Goal: Information Seeking & Learning: Learn about a topic

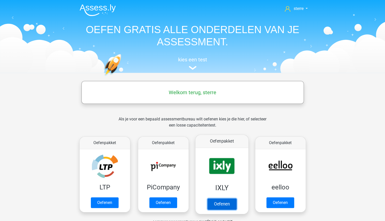
click at [226, 203] on link "Oefenen" at bounding box center [221, 203] width 29 height 11
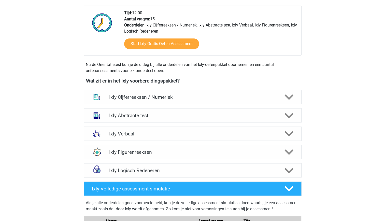
scroll to position [130, 0]
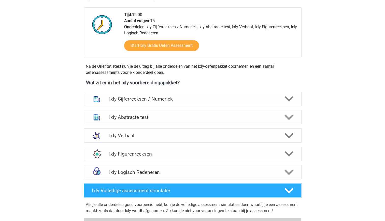
click at [191, 100] on h4 "Ixly Cijferreeksen / Numeriek" at bounding box center [192, 99] width 167 height 6
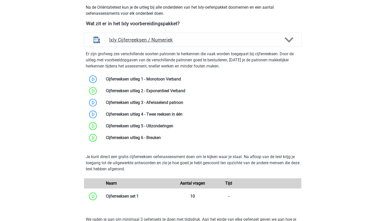
scroll to position [191, 0]
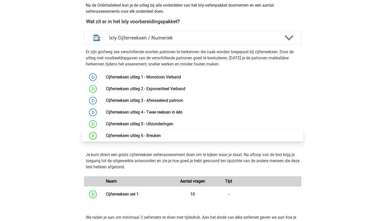
click at [161, 137] on link at bounding box center [161, 135] width 0 height 5
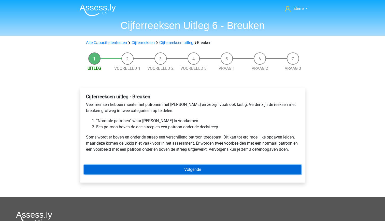
click at [172, 170] on link "Volgende" at bounding box center [193, 170] width 218 height 10
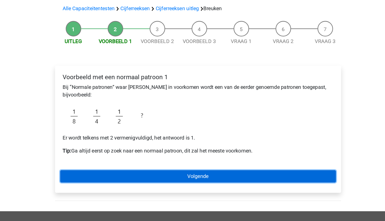
click at [184, 173] on link "Volgende" at bounding box center [193, 175] width 218 height 10
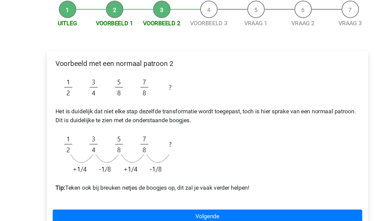
scroll to position [21, 0]
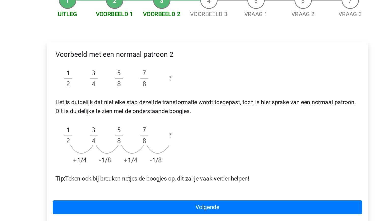
click at [166, 139] on img at bounding box center [130, 139] width 89 height 33
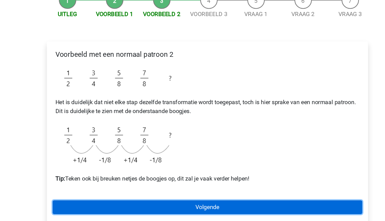
click at [175, 184] on link "Volgende" at bounding box center [193, 183] width 218 height 10
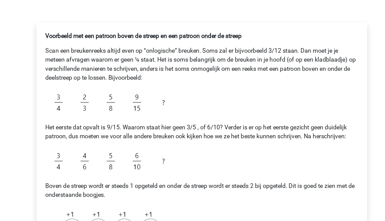
scroll to position [3, 0]
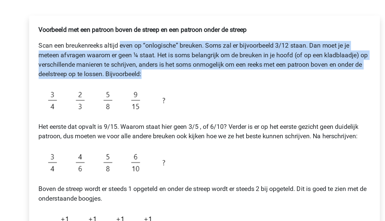
drag, startPoint x: 157, startPoint y: 121, endPoint x: 138, endPoint y: 98, distance: 29.5
click at [138, 98] on div "Voorbeeld met een patroon boven de streep en een patroon onder de streep Scan e…" at bounding box center [193, 189] width 218 height 200
copy p "even op “onlogische” breuken. Soms zal er bijvoorbeeld 3/12 staan. Dan moet je …"
click at [173, 140] on img at bounding box center [130, 140] width 89 height 20
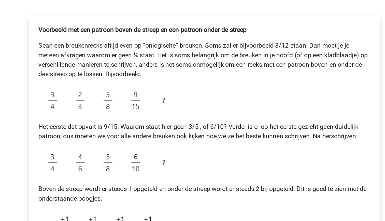
click at [178, 149] on div "Voorbeeld met een patroon boven de streep en een patroon onder de streep Scan e…" at bounding box center [193, 189] width 218 height 200
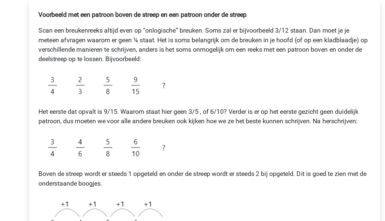
scroll to position [9, 0]
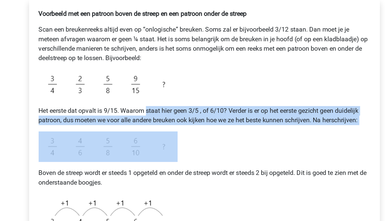
drag, startPoint x: 182, startPoint y: 170, endPoint x: 155, endPoint y: 143, distance: 38.2
click at [155, 143] on div "Voorbeeld met een patroon boven de streep en een patroon onder de streep Scan e…" at bounding box center [193, 183] width 218 height 200
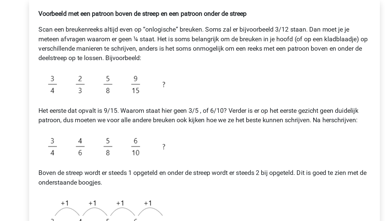
drag, startPoint x: 155, startPoint y: 143, endPoint x: 192, endPoint y: 186, distance: 57.1
click at [192, 186] on div "Voorbeeld met een patroon boven de streep en een patroon onder de streep Scan e…" at bounding box center [193, 183] width 218 height 200
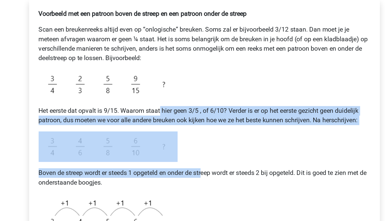
drag, startPoint x: 192, startPoint y: 186, endPoint x: 164, endPoint y: 145, distance: 49.8
click at [164, 145] on div "Voorbeeld met een patroon boven de streep en een patroon onder de streep Scan e…" at bounding box center [193, 183] width 218 height 200
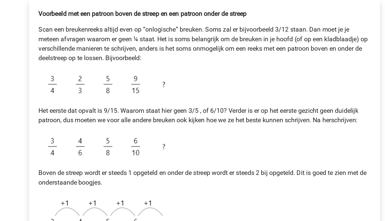
drag, startPoint x: 164, startPoint y: 145, endPoint x: 202, endPoint y: 184, distance: 53.9
click at [202, 184] on div "Voorbeeld met een patroon boven de streep en een patroon onder de streep Scan e…" at bounding box center [193, 183] width 218 height 200
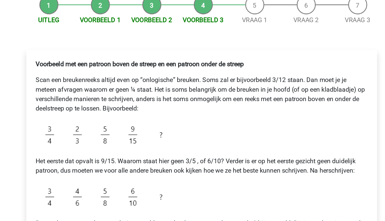
scroll to position [55, 0]
drag, startPoint x: 196, startPoint y: 107, endPoint x: 168, endPoint y: 65, distance: 50.7
click at [168, 65] on div "Voorbeeld met een patroon boven de streep en een patroon onder de streep Scan e…" at bounding box center [193, 136] width 218 height 200
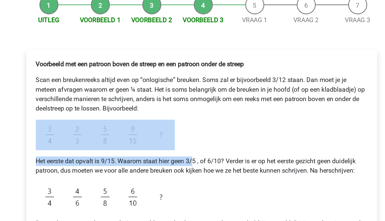
drag, startPoint x: 188, startPoint y: 102, endPoint x: 166, endPoint y: 68, distance: 40.8
click at [166, 68] on div "Voorbeeld met een patroon boven de streep en een patroon onder de streep Scan e…" at bounding box center [193, 136] width 218 height 200
click at [199, 122] on div "Voorbeeld met een patroon boven de streep en een patroon onder de streep Scan e…" at bounding box center [193, 136] width 218 height 200
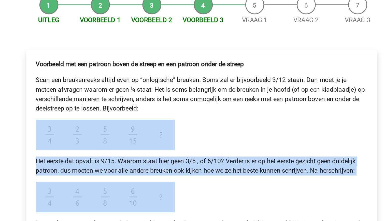
drag, startPoint x: 199, startPoint y: 122, endPoint x: 174, endPoint y: 83, distance: 46.6
click at [174, 83] on div "Voorbeeld met een patroon boven de streep en een patroon onder de streep Scan e…" at bounding box center [193, 136] width 218 height 200
click at [195, 121] on div "Voorbeeld met een patroon boven de streep en een patroon onder de streep Scan e…" at bounding box center [193, 136] width 218 height 200
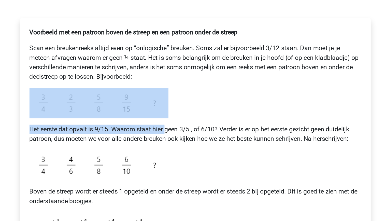
drag, startPoint x: 175, startPoint y: 106, endPoint x: 160, endPoint y: 96, distance: 18.1
click at [160, 96] on div "Voorbeeld met een patroon boven de streep en een patroon onder de streep Scan e…" at bounding box center [193, 136] width 218 height 200
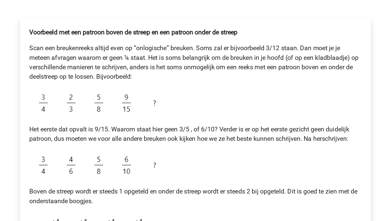
click at [184, 114] on div "Voorbeeld met een patroon boven de streep en een patroon onder de streep Scan e…" at bounding box center [193, 136] width 218 height 200
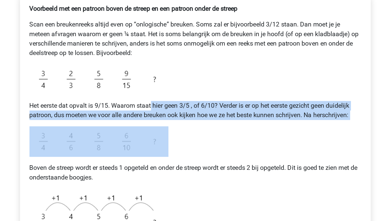
drag, startPoint x: 191, startPoint y: 136, endPoint x: 165, endPoint y: 101, distance: 43.1
click at [165, 101] on div "Voorbeeld met een patroon boven de streep en een patroon onder de streep Scan e…" at bounding box center [193, 136] width 218 height 200
drag, startPoint x: 165, startPoint y: 101, endPoint x: 182, endPoint y: 124, distance: 27.7
click at [182, 124] on div "Voorbeeld met een patroon boven de streep en een patroon onder de streep Scan e…" at bounding box center [193, 136] width 218 height 200
click at [189, 133] on div "Voorbeeld met een patroon boven de streep en een patroon onder de streep Scan e…" at bounding box center [193, 136] width 218 height 200
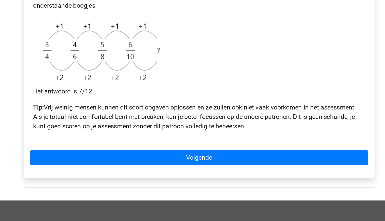
scroll to position [129, 0]
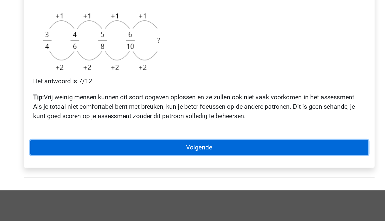
click at [196, 177] on link "Volgende" at bounding box center [193, 174] width 218 height 10
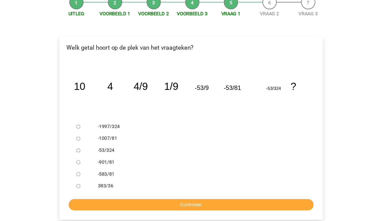
scroll to position [45, 0]
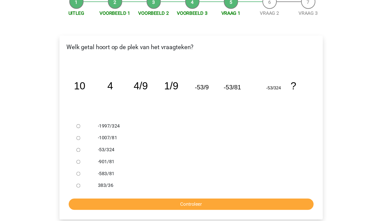
click at [122, 142] on label "-53/324" at bounding box center [201, 140] width 176 height 6
click at [98, 142] on input "-53/324" at bounding box center [96, 140] width 3 height 3
radio input "true"
click at [142, 141] on label "-53/324" at bounding box center [201, 140] width 176 height 6
click at [98, 141] on input "-53/324" at bounding box center [96, 140] width 3 height 3
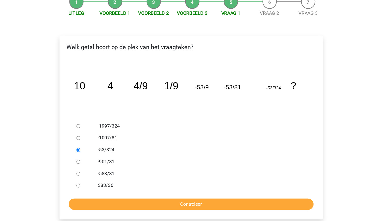
click at [152, 181] on form "-1997/324 -1007/81 -53/324 -901/81 -583/81 383/36 Controleer" at bounding box center [193, 153] width 218 height 77
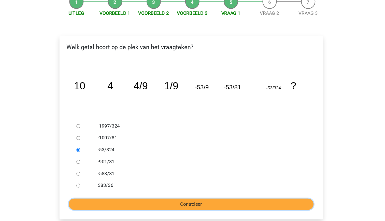
click at [157, 186] on input "Controleer" at bounding box center [193, 187] width 210 height 10
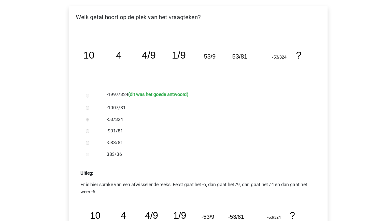
click at [155, 184] on p "Er is hier sprake van een afwisselende reeks. Eerst gaat het -6, dan gaat het /…" at bounding box center [192, 188] width 205 height 12
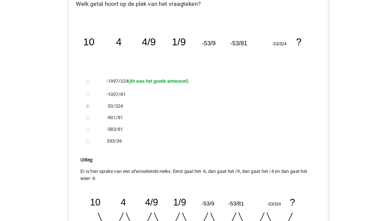
scroll to position [66, 0]
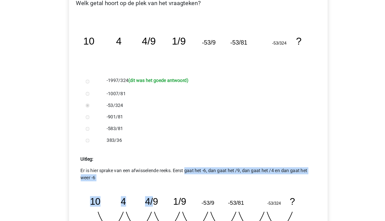
drag, startPoint x: 155, startPoint y: 184, endPoint x: 138, endPoint y: 167, distance: 24.1
click at [138, 167] on div "Uitleg: Er is hier sprake van een afwisselende reeks. Eerst gaat het -6, dan ga…" at bounding box center [193, 200] width 218 height 80
drag, startPoint x: 138, startPoint y: 167, endPoint x: 149, endPoint y: 183, distance: 19.2
click at [149, 183] on p "Er is hier sprake van een afwisselende reeks. Eerst gaat het -6, dan gaat het /…" at bounding box center [192, 180] width 205 height 12
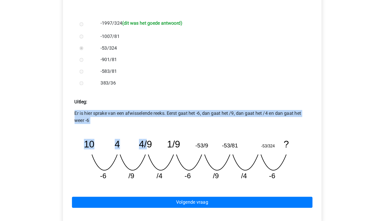
scroll to position [117, 0]
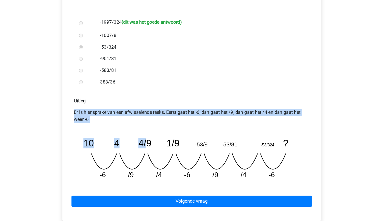
click at [150, 156] on tspan "4/9" at bounding box center [151, 153] width 11 height 9
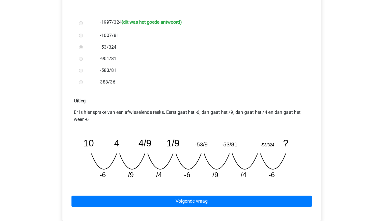
click at [164, 167] on icon "image/svg+xml 10 4 4/9 1/9 -53/9 -53/81 -53/324 ? -6 /9 /4 -6 /9 /4 -6" at bounding box center [192, 164] width 197 height 49
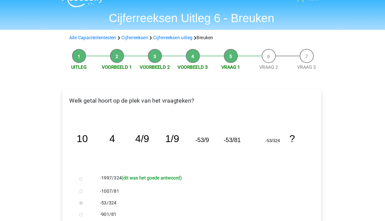
scroll to position [10, 0]
drag, startPoint x: 270, startPoint y: 124, endPoint x: 85, endPoint y: 119, distance: 185.3
click at [85, 119] on div "image/svg+xml 10 4 4/9 1/9 -53/9 -53/81 -53/324 ?" at bounding box center [193, 124] width 218 height 52
copy g "10 4 4/9 1/9 -53/9 -53/81 -53/324"
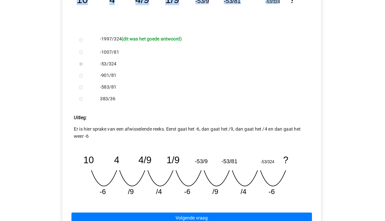
scroll to position [102, 0]
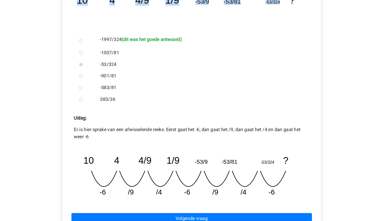
drag, startPoint x: 131, startPoint y: 62, endPoint x: 112, endPoint y: 62, distance: 18.9
click at [112, 62] on div "-1997/324 (dit was het goede antwoord)" at bounding box center [201, 63] width 184 height 11
copy label "-1997/324"
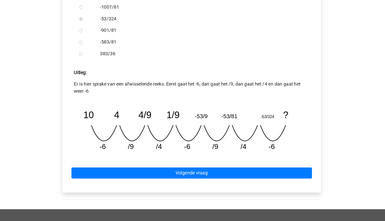
scroll to position [142, 0]
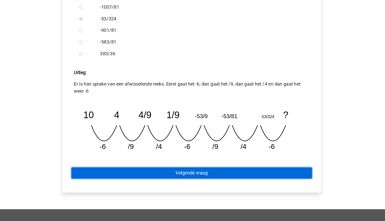
click at [222, 178] on link "Volgende vraag" at bounding box center [193, 179] width 210 height 10
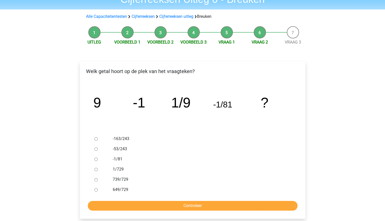
scroll to position [20, 0]
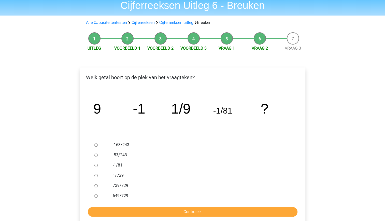
click at [142, 116] on tspan "-1" at bounding box center [139, 109] width 12 height 16
click at [142, 110] on tspan "-1" at bounding box center [139, 109] width 12 height 16
drag, startPoint x: 142, startPoint y: 110, endPoint x: 157, endPoint y: 141, distance: 34.9
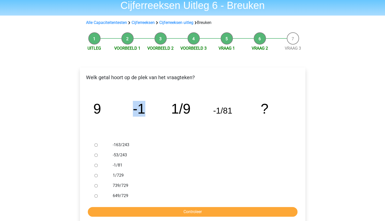
click at [157, 141] on div "-163/243" at bounding box center [201, 145] width 184 height 10
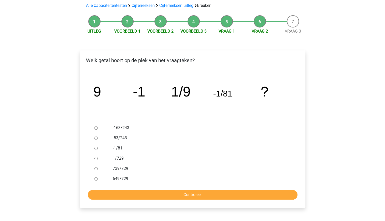
scroll to position [40, 0]
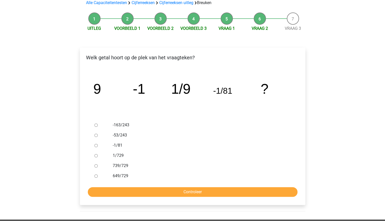
click at [141, 93] on tspan "-1" at bounding box center [139, 89] width 12 height 16
drag, startPoint x: 141, startPoint y: 93, endPoint x: 160, endPoint y: 130, distance: 42.3
click at [160, 130] on div "-53/243" at bounding box center [201, 135] width 184 height 10
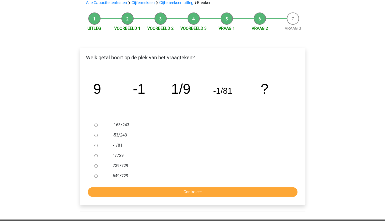
click at [179, 91] on tspan "1/9" at bounding box center [180, 89] width 19 height 16
drag, startPoint x: 179, startPoint y: 91, endPoint x: 189, endPoint y: 117, distance: 27.4
click at [189, 117] on icon "image/svg+xml 9 -1 1/9 -1/81 ?" at bounding box center [192, 94] width 209 height 52
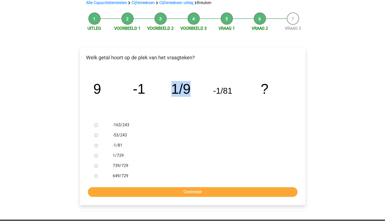
click at [189, 117] on icon "image/svg+xml 9 -1 1/9 -1/81 ?" at bounding box center [192, 94] width 209 height 52
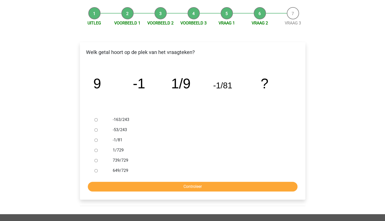
scroll to position [46, 0]
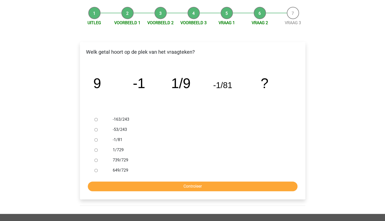
click at [125, 162] on label "739/729" at bounding box center [201, 160] width 176 height 6
click at [98, 162] on input "739/729" at bounding box center [96, 160] width 3 height 3
radio input "true"
click at [124, 170] on label "649/729" at bounding box center [201, 170] width 176 height 6
click at [98, 170] on input "649/729" at bounding box center [96, 170] width 3 height 3
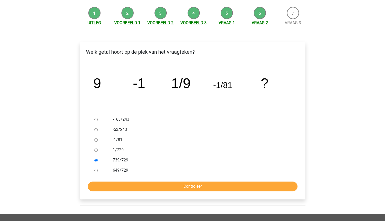
radio input "true"
click at [123, 161] on label "739/729" at bounding box center [201, 160] width 176 height 6
click at [98, 161] on input "739/729" at bounding box center [96, 160] width 3 height 3
radio input "true"
click at [125, 169] on label "649/729" at bounding box center [201, 170] width 176 height 6
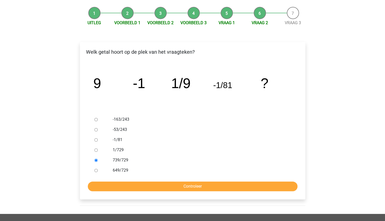
click at [98, 169] on input "649/729" at bounding box center [96, 170] width 3 height 3
radio input "true"
click at [116, 148] on label "1/729" at bounding box center [201, 150] width 176 height 6
click at [98, 149] on input "1/729" at bounding box center [96, 150] width 3 height 3
radio input "true"
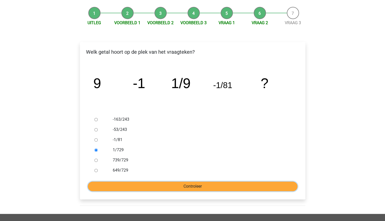
click at [177, 184] on input "Controleer" at bounding box center [193, 187] width 210 height 10
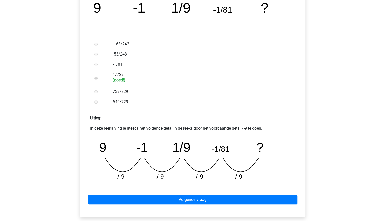
scroll to position [118, 0]
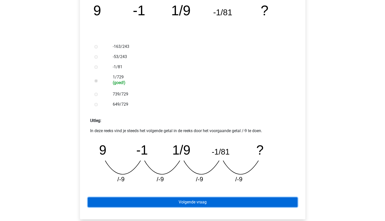
click at [211, 201] on link "Volgende vraag" at bounding box center [193, 202] width 210 height 10
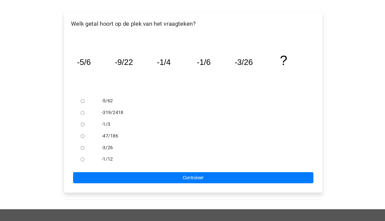
scroll to position [58, 0]
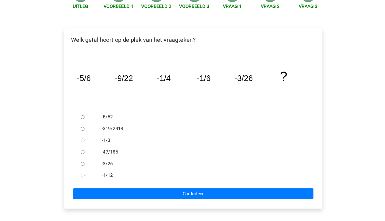
click at [117, 137] on label "-47/186" at bounding box center [201, 138] width 176 height 6
click at [98, 137] on input "-47/186" at bounding box center [96, 137] width 3 height 3
radio input "true"
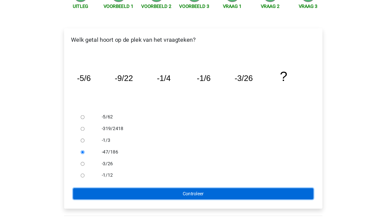
click at [174, 171] on input "Controleer" at bounding box center [193, 174] width 210 height 10
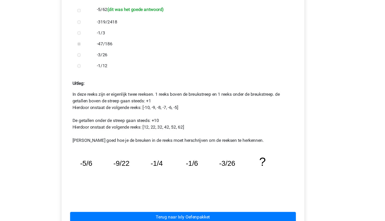
scroll to position [155, 0]
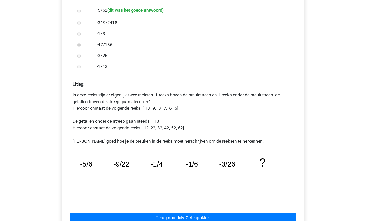
click at [236, 122] on p "In deze reeks zijn er eigenlijk twee reeksen. 1 reeks boven de breukstreep en 1…" at bounding box center [192, 109] width 205 height 49
drag, startPoint x: 236, startPoint y: 122, endPoint x: 245, endPoint y: 146, distance: 25.6
click at [245, 146] on icon "image/svg+xml -5/6 -9/22 -1/4 -1/6 -3/26 ?" at bounding box center [192, 162] width 197 height 49
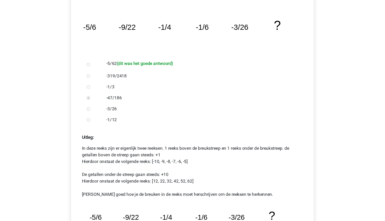
scroll to position [94, 0]
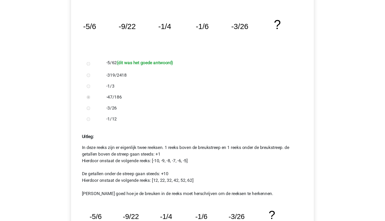
click at [200, 156] on p "In deze reeks zijn er eigenlijk twee reeksen. 1 reeks boven de breukstreep en 1…" at bounding box center [192, 171] width 205 height 49
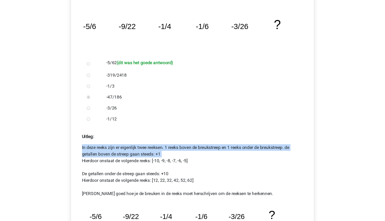
click at [200, 156] on p "In deze reeks zijn er eigenlijk twee reeksen. 1 reeks boven de breukstreep en 1…" at bounding box center [192, 171] width 205 height 49
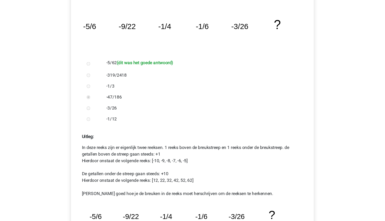
drag, startPoint x: 200, startPoint y: 156, endPoint x: 210, endPoint y: 175, distance: 22.0
click at [210, 175] on p "In deze reeks zijn er eigenlijk twee reeksen. 1 reeks boven de breukstreep en 1…" at bounding box center [192, 171] width 205 height 49
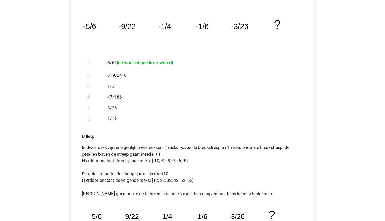
drag, startPoint x: 210, startPoint y: 175, endPoint x: 221, endPoint y: 195, distance: 22.1
click at [221, 195] on p "In deze reeks zijn er eigenlijk twee reeksen. 1 reeks boven de breukstreep en 1…" at bounding box center [192, 171] width 205 height 49
click at [203, 167] on p "In deze reeks zijn er eigenlijk twee reeksen. 1 reeks boven de breukstreep en 1…" at bounding box center [192, 171] width 205 height 49
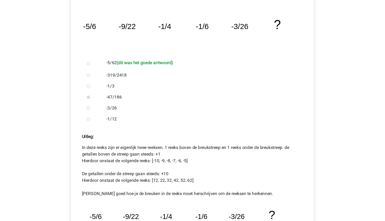
click at [215, 190] on p "In deze reeks zijn er eigenlijk twee reeksen. 1 reeks boven de breukstreep en 1…" at bounding box center [192, 171] width 205 height 49
click at [221, 188] on p "In deze reeks zijn er eigenlijk twee reeksen. 1 reeks boven de breukstreep en 1…" at bounding box center [192, 171] width 205 height 49
click at [204, 186] on p "In deze reeks zijn er eigenlijk twee reeksen. 1 reeks boven de breukstreep en 1…" at bounding box center [192, 171] width 205 height 49
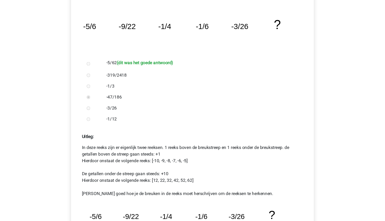
click at [209, 141] on p "Uitleg:" at bounding box center [193, 137] width 218 height 10
click at [219, 162] on p "In deze reeks zijn er eigenlijk twee reeksen. 1 reeks boven de breukstreep en 1…" at bounding box center [192, 171] width 205 height 49
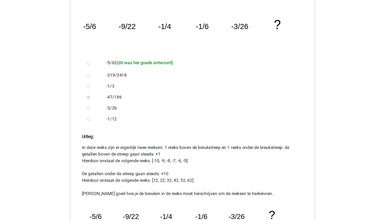
drag, startPoint x: 219, startPoint y: 162, endPoint x: 226, endPoint y: 176, distance: 14.9
click at [226, 176] on p "In deze reeks zijn er eigenlijk twee reeksen. 1 reeks boven de breukstreep en 1…" at bounding box center [192, 171] width 205 height 49
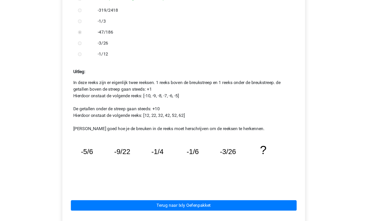
scroll to position [154, 0]
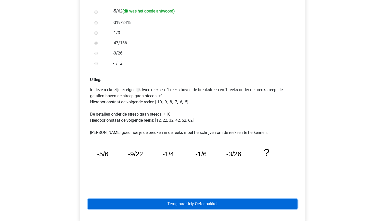
click at [208, 203] on link "Terug naar Ixly Oefenpakket" at bounding box center [193, 204] width 210 height 10
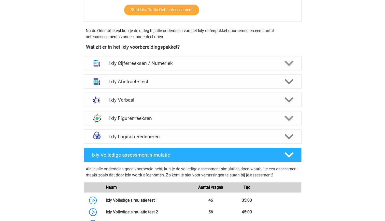
scroll to position [166, 0]
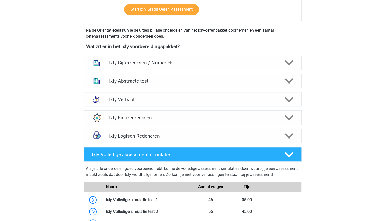
click at [183, 121] on div "Ixly Figurenreeksen" at bounding box center [193, 118] width 218 height 14
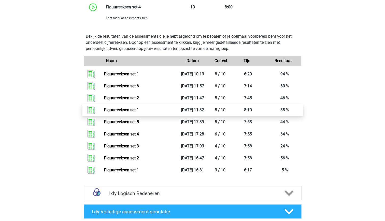
scroll to position [444, 0]
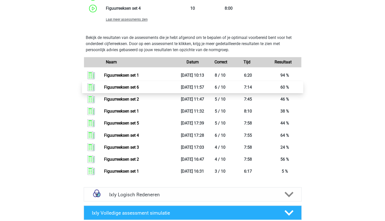
click at [123, 88] on link "Figuurreeksen set 6" at bounding box center [121, 87] width 35 height 5
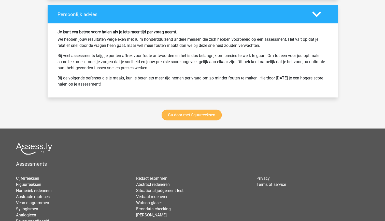
scroll to position [675, 0]
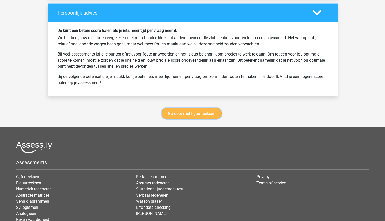
click at [186, 108] on link "Ga door met figuurreeksen" at bounding box center [192, 113] width 60 height 11
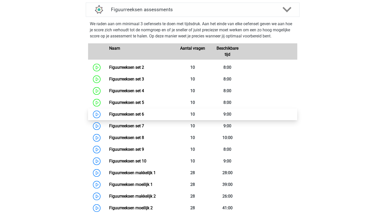
scroll to position [279, 0]
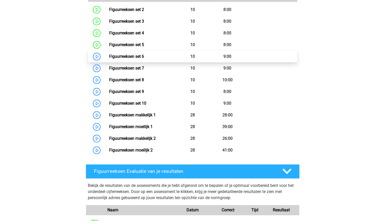
click at [109, 55] on link "Figuurreeksen set 6" at bounding box center [126, 56] width 35 height 5
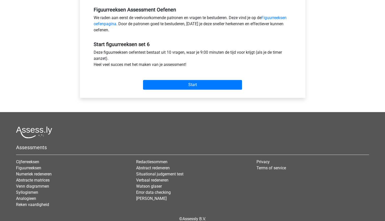
scroll to position [156, 0]
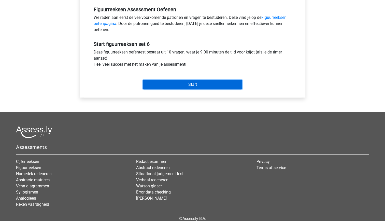
click at [177, 84] on input "Start" at bounding box center [192, 85] width 99 height 10
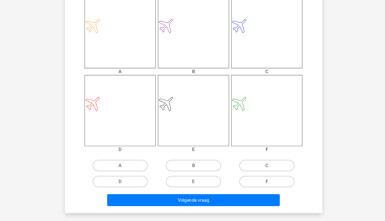
scroll to position [188, 0]
click at [140, 185] on label "D" at bounding box center [127, 186] width 49 height 10
click at [130, 186] on input "D" at bounding box center [128, 187] width 3 height 3
radio input "true"
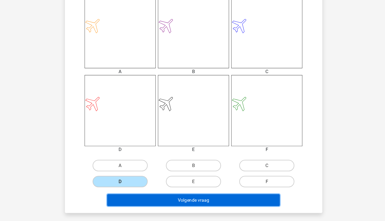
click at [170, 200] on button "Volgende vraag" at bounding box center [193, 202] width 154 height 11
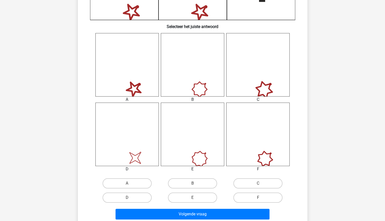
scroll to position [176, 0]
click at [131, 195] on label "D" at bounding box center [127, 197] width 49 height 10
click at [130, 197] on input "D" at bounding box center [128, 198] width 3 height 3
radio input "true"
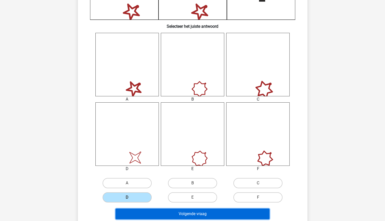
click at [195, 213] on button "Volgende vraag" at bounding box center [193, 214] width 154 height 11
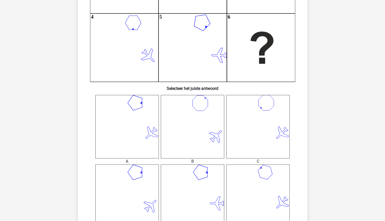
scroll to position [114, 0]
click at [120, 131] on icon at bounding box center [127, 126] width 63 height 63
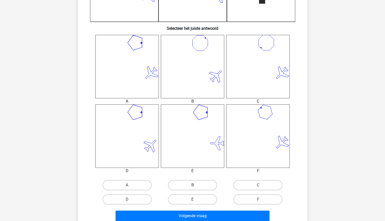
scroll to position [179, 0]
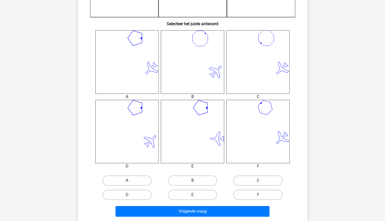
click at [137, 178] on label "A" at bounding box center [127, 181] width 49 height 10
click at [130, 181] on input "A" at bounding box center [128, 182] width 3 height 3
radio input "true"
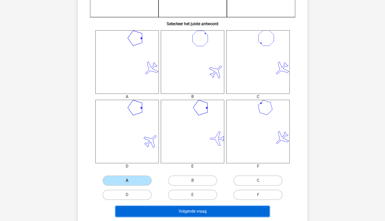
click at [181, 211] on button "Volgende vraag" at bounding box center [193, 211] width 154 height 11
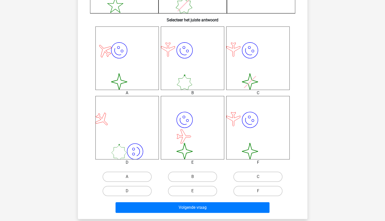
scroll to position [183, 0]
click at [247, 190] on label "F" at bounding box center [258, 191] width 49 height 10
click at [258, 191] on input "F" at bounding box center [259, 192] width 3 height 3
radio input "true"
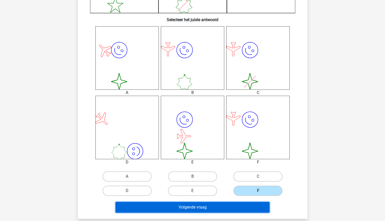
click at [225, 203] on button "Volgende vraag" at bounding box center [193, 207] width 154 height 11
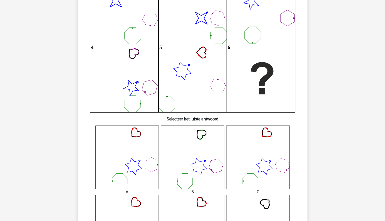
scroll to position [84, 0]
click at [137, 160] on icon at bounding box center [127, 156] width 63 height 63
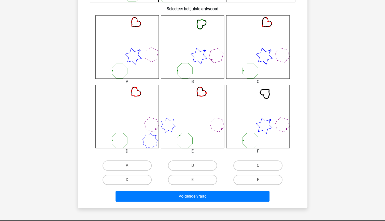
scroll to position [194, 0]
click at [136, 168] on label "A" at bounding box center [127, 165] width 49 height 10
click at [130, 168] on input "A" at bounding box center [128, 166] width 3 height 3
radio input "true"
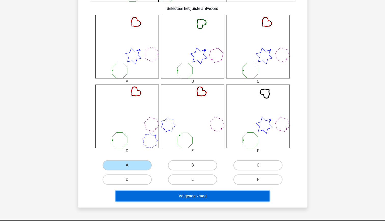
click at [174, 193] on button "Volgende vraag" at bounding box center [193, 196] width 154 height 11
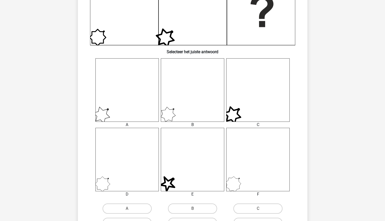
scroll to position [151, 0]
click at [242, 173] on icon at bounding box center [257, 159] width 63 height 63
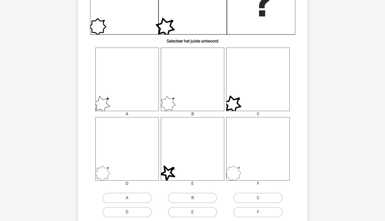
scroll to position [184, 0]
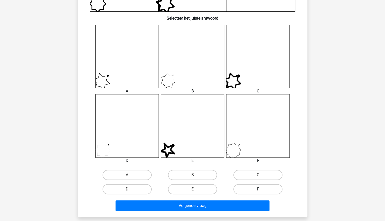
click at [249, 189] on label "F" at bounding box center [258, 189] width 49 height 10
click at [258, 189] on input "F" at bounding box center [259, 190] width 3 height 3
radio input "true"
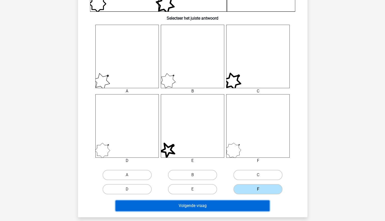
click at [224, 205] on button "Volgende vraag" at bounding box center [193, 205] width 154 height 11
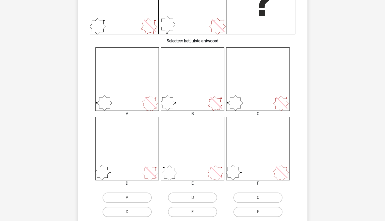
scroll to position [171, 0]
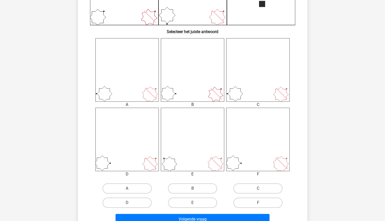
click at [170, 92] on icon at bounding box center [192, 69] width 63 height 63
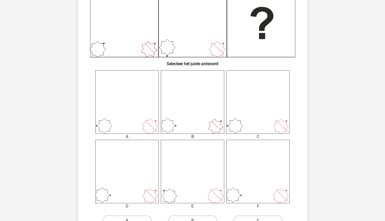
scroll to position [141, 0]
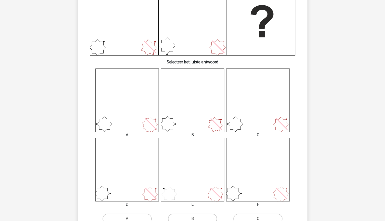
click at [243, 174] on icon at bounding box center [257, 169] width 63 height 63
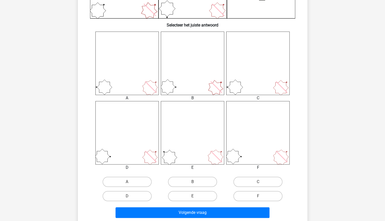
scroll to position [181, 0]
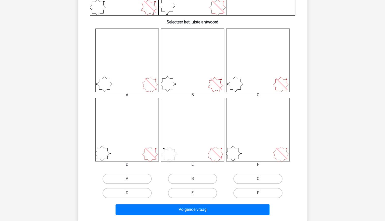
click at [248, 193] on label "F" at bounding box center [258, 193] width 49 height 10
click at [258, 193] on input "F" at bounding box center [259, 194] width 3 height 3
radio input "true"
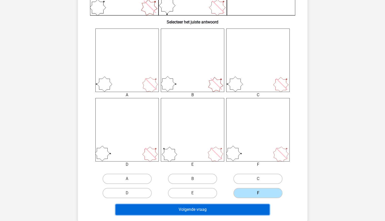
click at [230, 206] on button "Volgende vraag" at bounding box center [193, 209] width 154 height 11
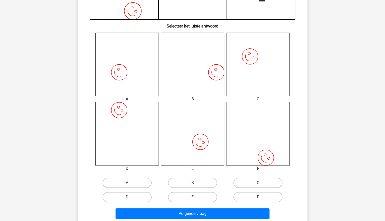
scroll to position [180, 0]
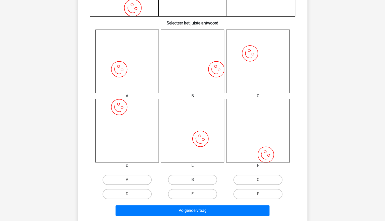
click at [195, 178] on label "B" at bounding box center [192, 180] width 49 height 10
click at [195, 180] on input "B" at bounding box center [194, 181] width 3 height 3
radio input "true"
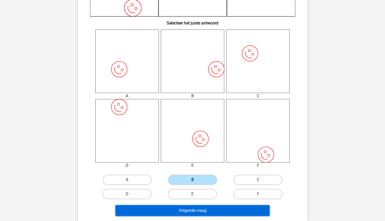
click at [200, 212] on button "Volgende vraag" at bounding box center [193, 210] width 154 height 11
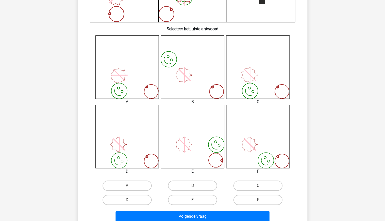
scroll to position [179, 0]
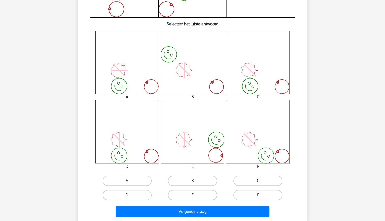
click at [257, 177] on label "C" at bounding box center [258, 181] width 49 height 10
click at [258, 181] on input "C" at bounding box center [259, 182] width 3 height 3
radio input "true"
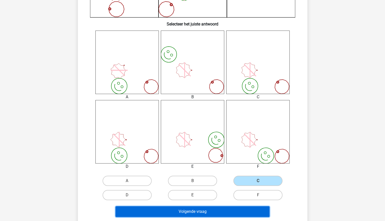
click at [210, 213] on button "Volgende vraag" at bounding box center [193, 211] width 154 height 11
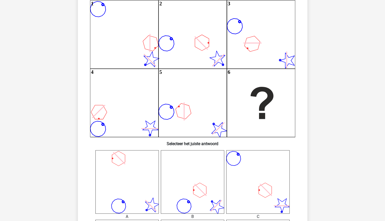
scroll to position [59, 0]
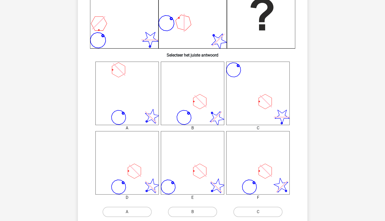
scroll to position [148, 0]
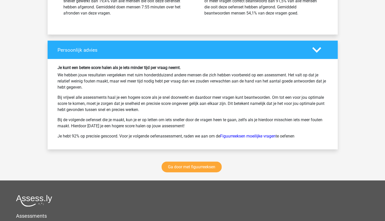
scroll to position [638, 0]
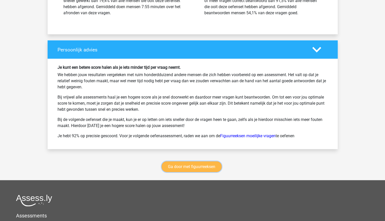
click at [195, 164] on link "Ga door met figuurreeksen" at bounding box center [192, 167] width 60 height 11
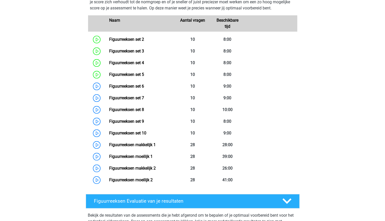
scroll to position [249, 0]
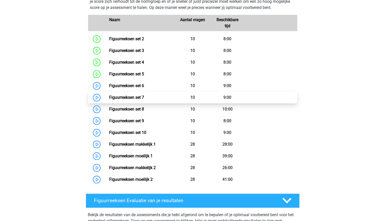
click at [109, 97] on link "Figuurreeksen set 7" at bounding box center [126, 97] width 35 height 5
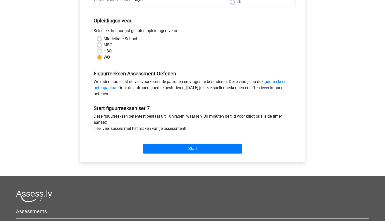
scroll to position [92, 0]
click at [188, 148] on input "Start" at bounding box center [192, 149] width 99 height 10
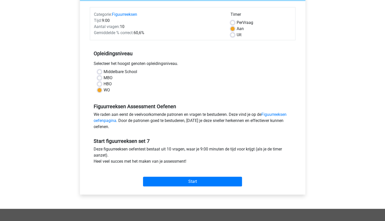
scroll to position [60, 0]
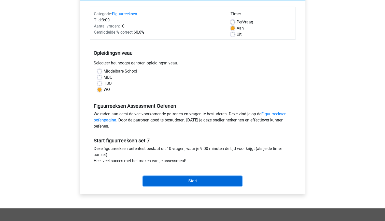
click at [192, 182] on input "Start" at bounding box center [192, 181] width 99 height 10
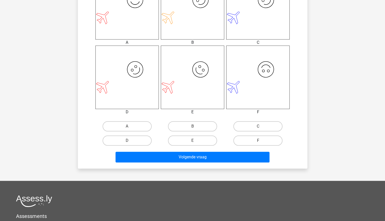
scroll to position [234, 0]
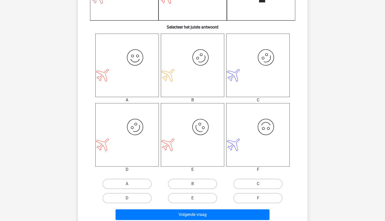
scroll to position [176, 0]
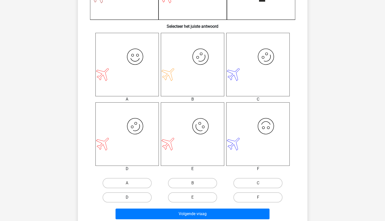
click at [136, 197] on label "D" at bounding box center [127, 197] width 49 height 10
click at [130, 197] on input "D" at bounding box center [128, 198] width 3 height 3
radio input "true"
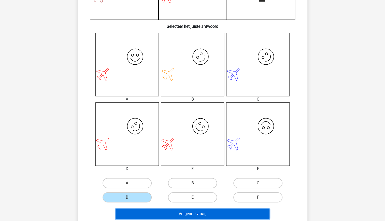
click at [156, 211] on button "Volgende vraag" at bounding box center [193, 214] width 154 height 11
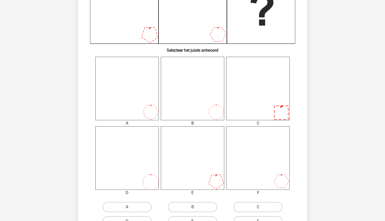
scroll to position [153, 0]
click at [272, 96] on icon at bounding box center [257, 87] width 63 height 63
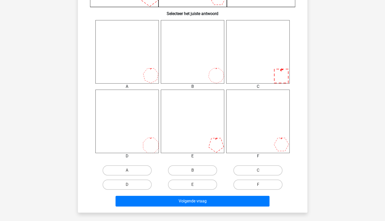
scroll to position [190, 0]
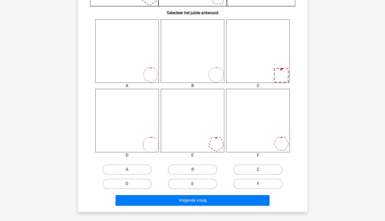
click at [261, 170] on input "C" at bounding box center [259, 171] width 3 height 3
radio input "true"
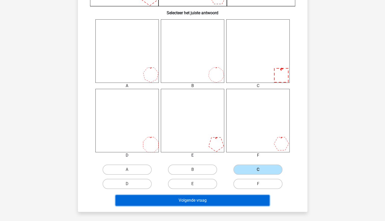
click at [214, 198] on button "Volgende vraag" at bounding box center [193, 200] width 154 height 11
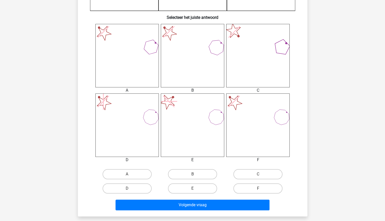
scroll to position [190, 0]
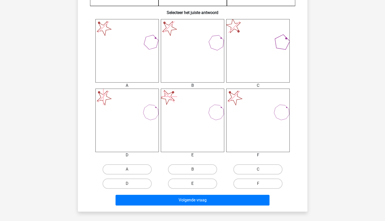
click at [199, 186] on label "E" at bounding box center [192, 184] width 49 height 10
click at [196, 186] on input "E" at bounding box center [194, 185] width 3 height 3
radio input "true"
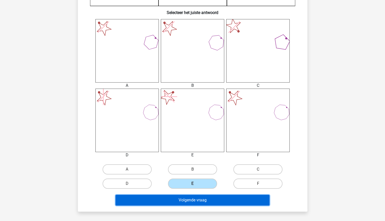
click at [203, 198] on button "Volgende vraag" at bounding box center [193, 200] width 154 height 11
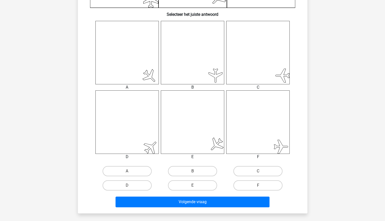
scroll to position [189, 0]
click at [129, 184] on label "D" at bounding box center [127, 185] width 49 height 10
click at [129, 185] on input "D" at bounding box center [128, 186] width 3 height 3
radio input "true"
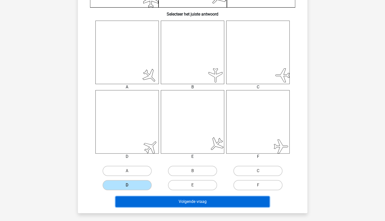
click at [164, 200] on button "Volgende vraag" at bounding box center [193, 201] width 154 height 11
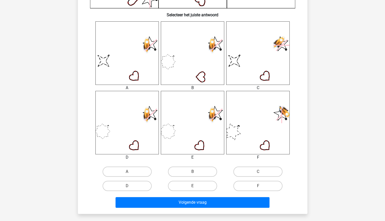
scroll to position [192, 0]
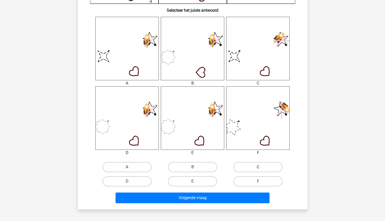
click at [252, 170] on label "C" at bounding box center [258, 167] width 49 height 10
click at [258, 170] on input "C" at bounding box center [259, 168] width 3 height 3
radio input "true"
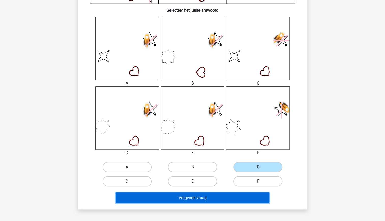
click at [218, 198] on button "Volgende vraag" at bounding box center [193, 198] width 154 height 11
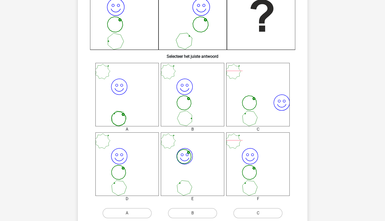
scroll to position [147, 0]
click at [175, 113] on icon "image/svg+xml" at bounding box center [192, 93] width 63 height 63
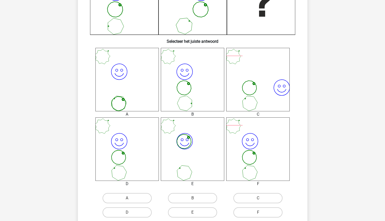
scroll to position [162, 0]
click at [188, 197] on label "B" at bounding box center [192, 198] width 49 height 10
click at [193, 198] on input "B" at bounding box center [194, 199] width 3 height 3
radio input "true"
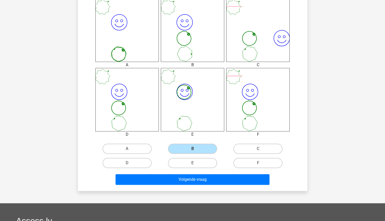
scroll to position [211, 0]
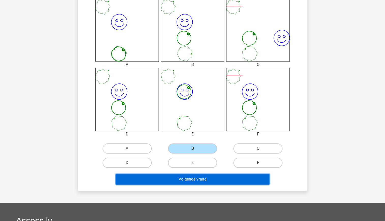
click at [197, 182] on button "Volgende vraag" at bounding box center [193, 179] width 154 height 11
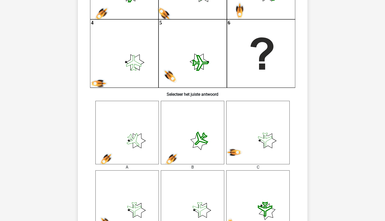
scroll to position [110, 0]
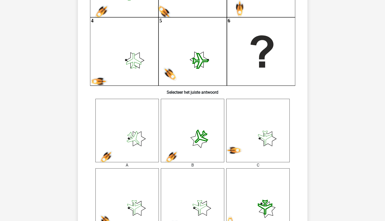
click at [270, 143] on icon at bounding box center [257, 130] width 63 height 63
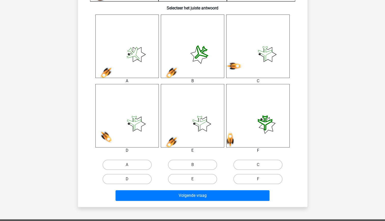
scroll to position [199, 0]
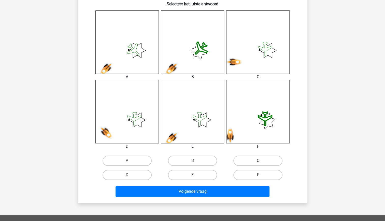
click at [261, 161] on input "C" at bounding box center [259, 162] width 3 height 3
radio input "true"
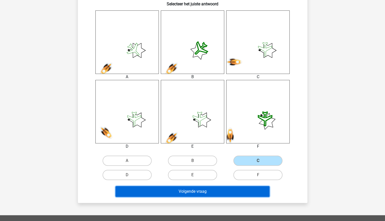
click at [223, 191] on button "Volgende vraag" at bounding box center [193, 191] width 154 height 11
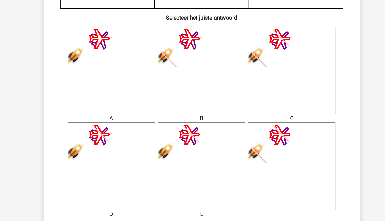
scroll to position [130, 0]
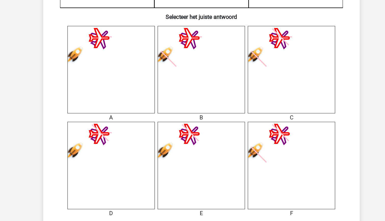
click at [194, 115] on icon at bounding box center [192, 110] width 63 height 63
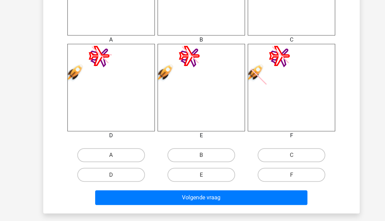
scroll to position [187, 0]
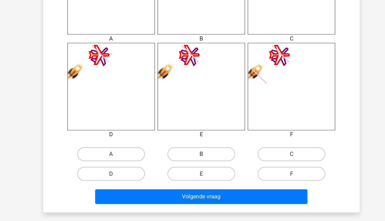
click at [197, 171] on label "B" at bounding box center [192, 172] width 49 height 10
click at [196, 172] on input "B" at bounding box center [194, 173] width 3 height 3
radio input "true"
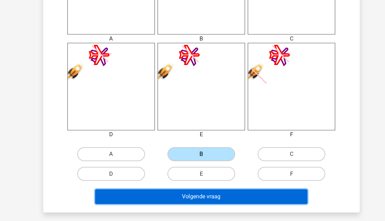
click at [204, 205] on button "Volgende vraag" at bounding box center [193, 203] width 154 height 11
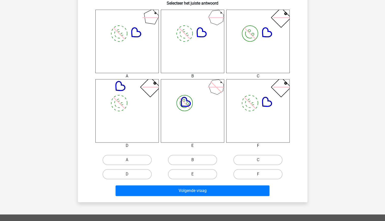
scroll to position [200, 0]
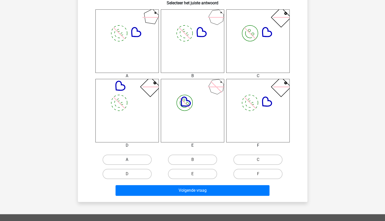
click at [134, 159] on label "A" at bounding box center [127, 160] width 49 height 10
click at [130, 160] on input "A" at bounding box center [128, 161] width 3 height 3
radio input "true"
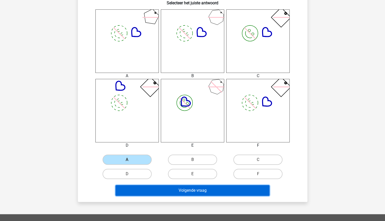
click at [185, 190] on button "Volgende vraag" at bounding box center [193, 190] width 154 height 11
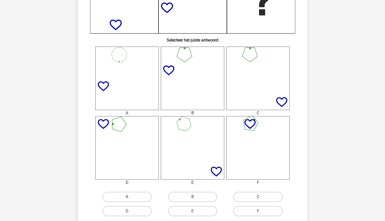
scroll to position [164, 0]
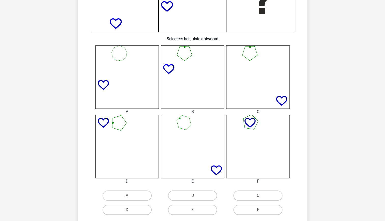
click at [210, 150] on icon at bounding box center [192, 146] width 63 height 63
click at [204, 158] on icon at bounding box center [192, 146] width 63 height 63
click at [198, 212] on label "E" at bounding box center [192, 210] width 49 height 10
click at [196, 212] on input "E" at bounding box center [194, 211] width 3 height 3
radio input "true"
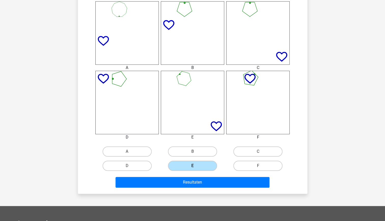
scroll to position [217, 0]
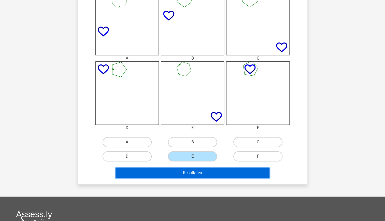
click at [189, 174] on button "Resultaten" at bounding box center [193, 173] width 154 height 11
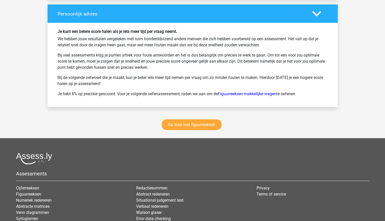
scroll to position [680, 0]
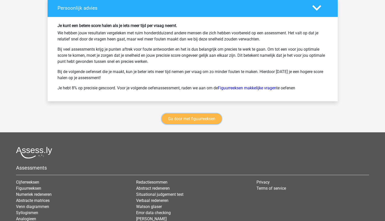
click at [194, 118] on link "Ga door met figuurreeksen" at bounding box center [192, 119] width 60 height 11
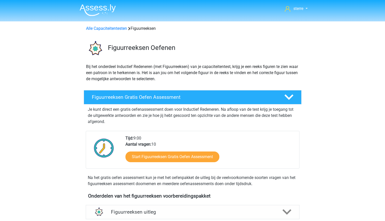
scroll to position [221, 0]
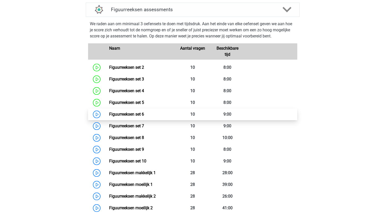
click at [119, 114] on link "Figuurreeksen set 6" at bounding box center [126, 114] width 35 height 5
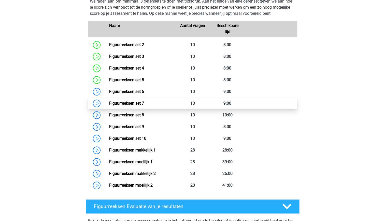
scroll to position [244, 0]
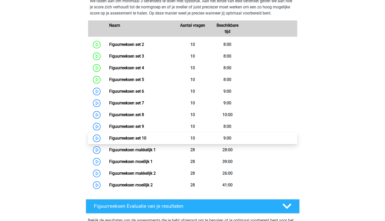
click at [135, 138] on link "Figuurreeksen set 10" at bounding box center [127, 138] width 37 height 5
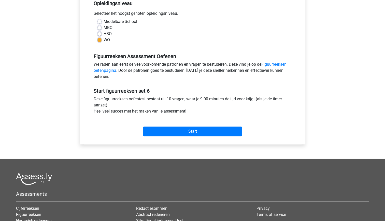
scroll to position [128, 0]
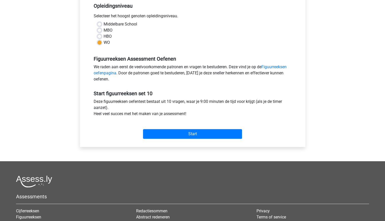
scroll to position [112, 0]
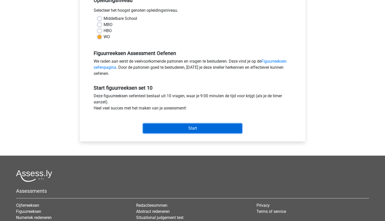
click at [173, 126] on input "Start" at bounding box center [192, 129] width 99 height 10
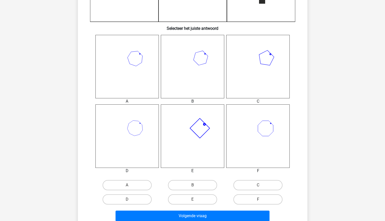
scroll to position [177, 0]
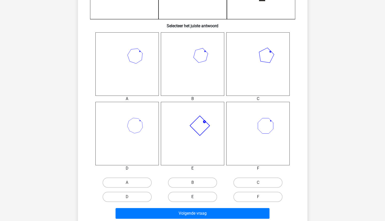
click at [195, 196] on label "E" at bounding box center [192, 197] width 49 height 10
click at [195, 197] on input "E" at bounding box center [194, 198] width 3 height 3
radio input "true"
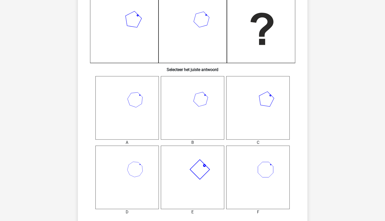
scroll to position [133, 0]
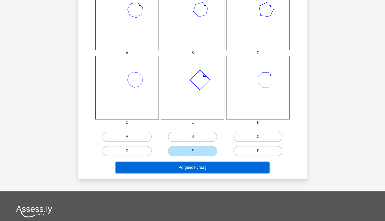
click at [205, 165] on button "Volgende vraag" at bounding box center [193, 167] width 154 height 11
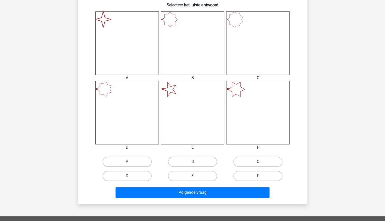
scroll to position [204, 0]
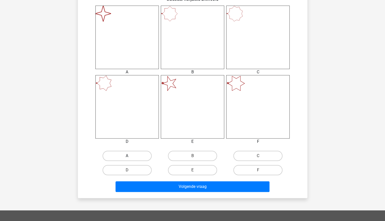
click at [136, 154] on label "A" at bounding box center [127, 156] width 49 height 10
click at [130, 156] on input "A" at bounding box center [128, 157] width 3 height 3
radio input "true"
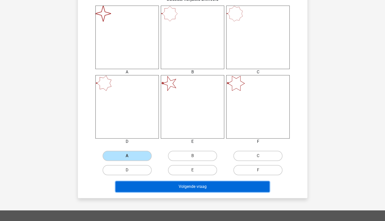
click at [196, 188] on button "Volgende vraag" at bounding box center [193, 186] width 154 height 11
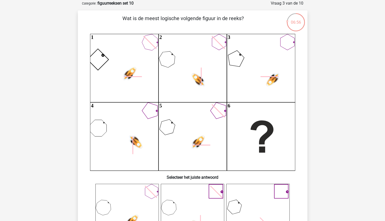
scroll to position [30, 0]
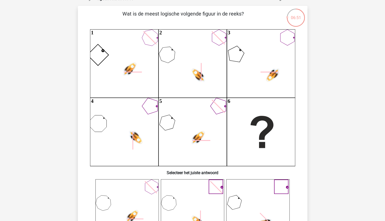
click at [173, 127] on icon at bounding box center [167, 122] width 21 height 21
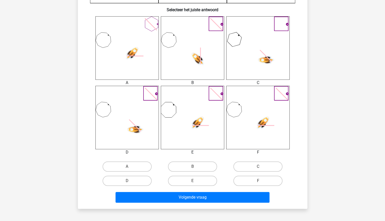
scroll to position [196, 0]
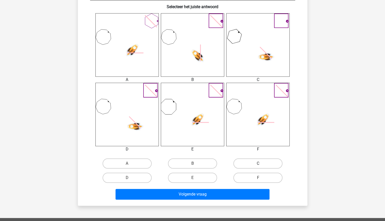
click at [255, 163] on label "C" at bounding box center [258, 163] width 49 height 10
click at [258, 164] on input "C" at bounding box center [259, 165] width 3 height 3
radio input "true"
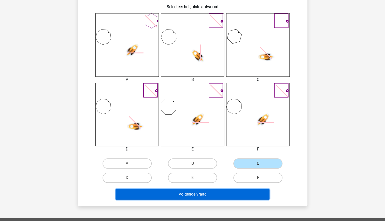
click at [213, 193] on button "Volgende vraag" at bounding box center [193, 194] width 154 height 11
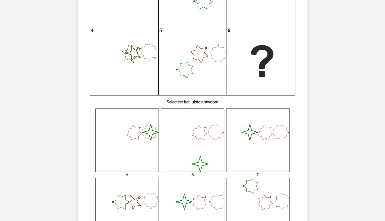
scroll to position [106, 0]
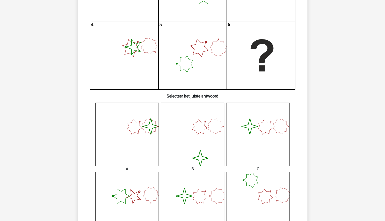
click at [276, 146] on icon "image/svg+xml" at bounding box center [257, 134] width 63 height 63
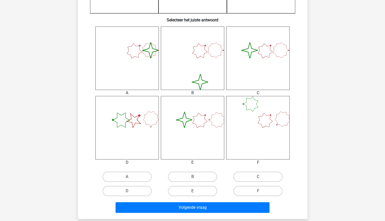
scroll to position [183, 0]
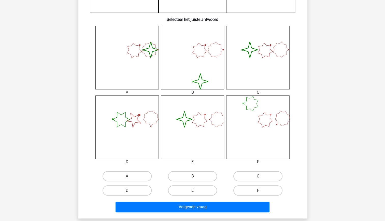
click at [138, 189] on label "D" at bounding box center [127, 190] width 49 height 10
click at [130, 191] on input "D" at bounding box center [128, 192] width 3 height 3
radio input "true"
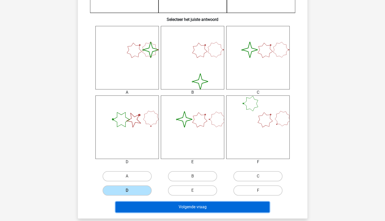
click at [176, 208] on button "Volgende vraag" at bounding box center [193, 207] width 154 height 11
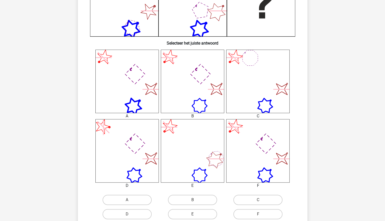
scroll to position [159, 0]
click at [269, 90] on icon "image/svg+xml" at bounding box center [257, 81] width 63 height 63
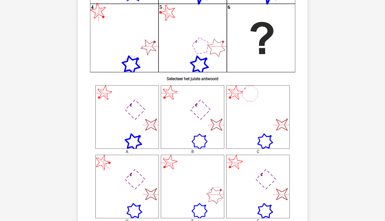
scroll to position [121, 0]
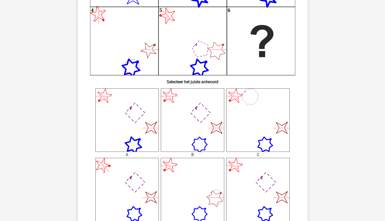
click at [272, 131] on icon "image/svg+xml" at bounding box center [257, 119] width 63 height 63
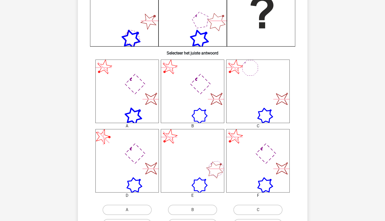
scroll to position [151, 0]
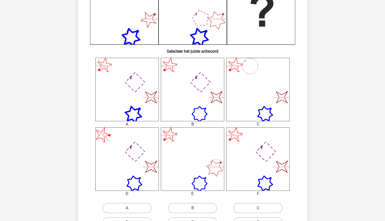
click at [259, 103] on icon "image/svg+xml" at bounding box center [257, 89] width 63 height 63
drag, startPoint x: 259, startPoint y: 103, endPoint x: 248, endPoint y: 88, distance: 18.6
click at [248, 88] on icon "image/svg+xml" at bounding box center [257, 89] width 63 height 63
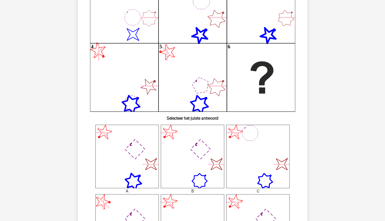
scroll to position [84, 0]
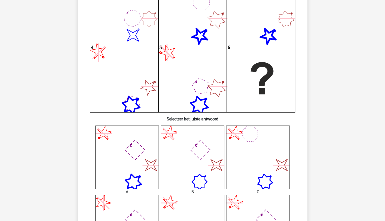
click at [269, 157] on icon "image/svg+xml" at bounding box center [257, 157] width 63 height 63
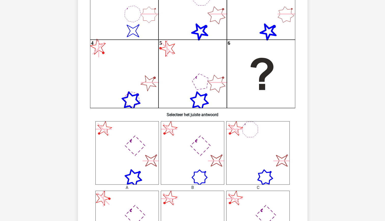
click at [269, 157] on icon "image/svg+xml" at bounding box center [257, 152] width 63 height 63
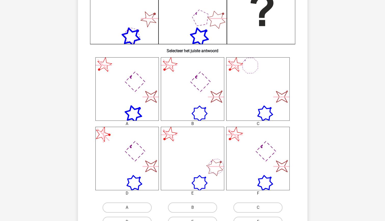
scroll to position [155, 0]
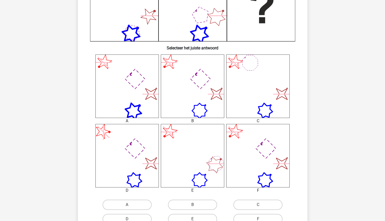
click at [259, 87] on icon "image/svg+xml" at bounding box center [257, 86] width 63 height 63
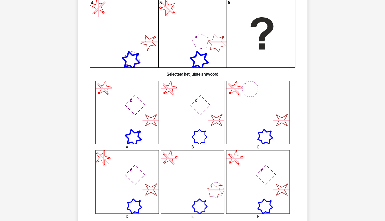
scroll to position [129, 0]
click at [260, 106] on icon "image/svg+xml" at bounding box center [257, 112] width 63 height 63
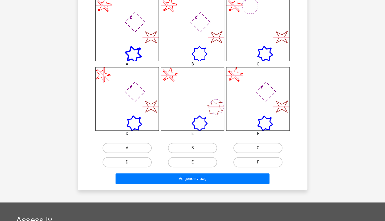
scroll to position [215, 0]
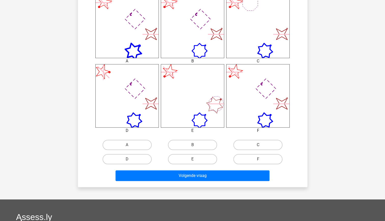
click at [253, 149] on label "C" at bounding box center [258, 145] width 49 height 10
click at [258, 148] on input "C" at bounding box center [259, 146] width 3 height 3
radio input "true"
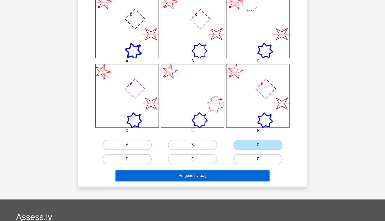
click at [230, 174] on button "Volgende vraag" at bounding box center [193, 175] width 154 height 11
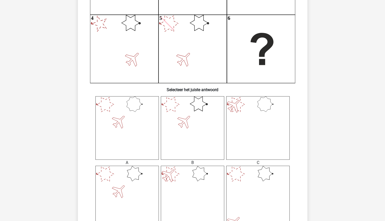
scroll to position [113, 0]
click at [127, 182] on icon at bounding box center [127, 197] width 63 height 63
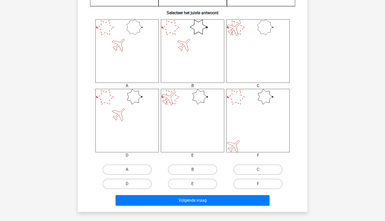
scroll to position [191, 0]
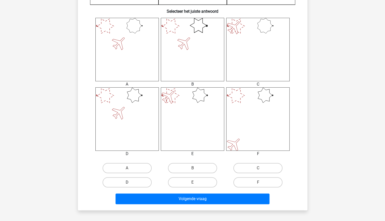
click at [135, 181] on label "D" at bounding box center [127, 182] width 49 height 10
click at [130, 182] on input "D" at bounding box center [128, 183] width 3 height 3
radio input "true"
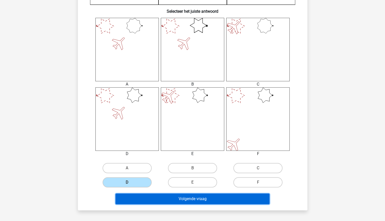
click at [155, 195] on button "Volgende vraag" at bounding box center [193, 199] width 154 height 11
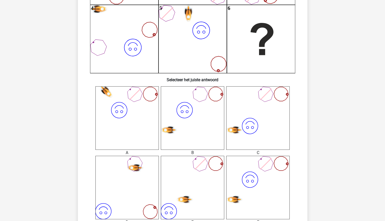
scroll to position [123, 0]
click at [139, 123] on icon "image/svg+xml" at bounding box center [127, 117] width 63 height 63
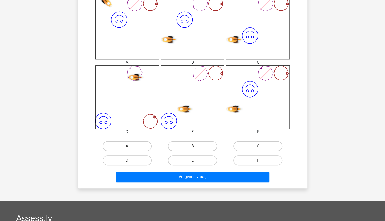
scroll to position [216, 0]
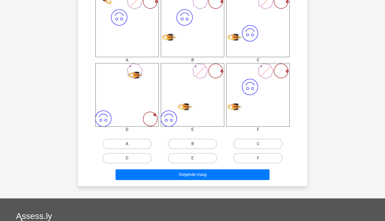
click at [135, 147] on label "A" at bounding box center [127, 144] width 49 height 10
click at [130, 147] on input "A" at bounding box center [128, 145] width 3 height 3
radio input "true"
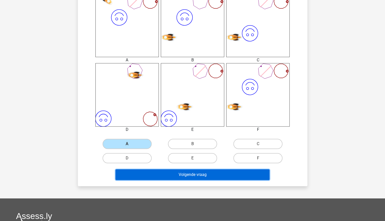
click at [163, 171] on button "Volgende vraag" at bounding box center [193, 174] width 154 height 11
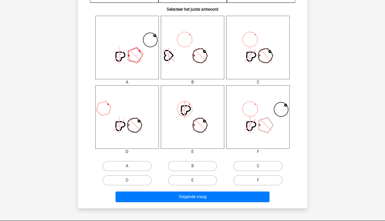
scroll to position [199, 0]
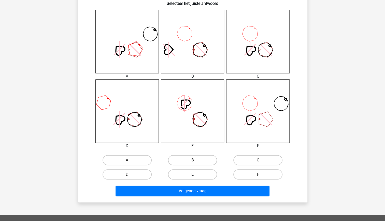
click at [196, 172] on label "E" at bounding box center [192, 174] width 49 height 10
click at [196, 175] on input "E" at bounding box center [194, 176] width 3 height 3
radio input "true"
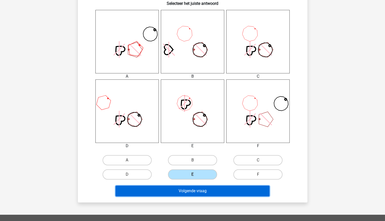
click at [196, 192] on button "Volgende vraag" at bounding box center [193, 191] width 154 height 11
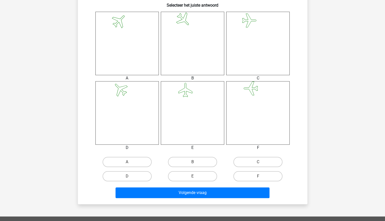
scroll to position [198, 0]
click at [139, 160] on label "A" at bounding box center [127, 162] width 49 height 10
click at [130, 162] on input "A" at bounding box center [128, 163] width 3 height 3
radio input "true"
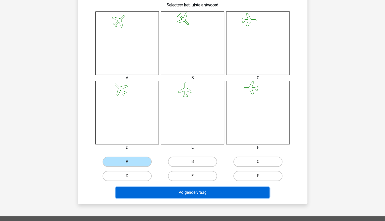
click at [183, 194] on button "Volgende vraag" at bounding box center [193, 192] width 154 height 11
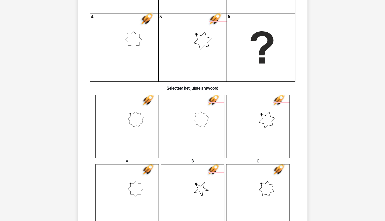
scroll to position [115, 0]
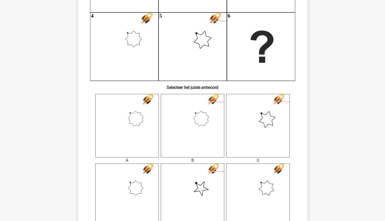
click at [141, 193] on icon at bounding box center [127, 195] width 63 height 63
click at [206, 132] on icon at bounding box center [192, 125] width 63 height 63
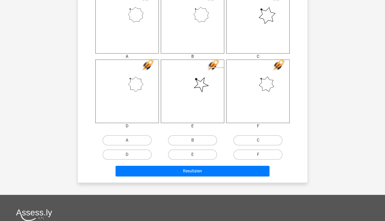
scroll to position [220, 0]
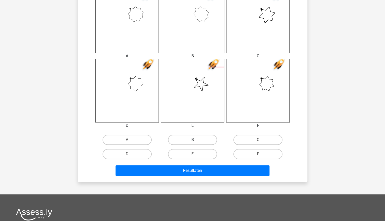
click at [199, 142] on label "B" at bounding box center [192, 140] width 49 height 10
click at [196, 142] on input "B" at bounding box center [194, 141] width 3 height 3
radio input "true"
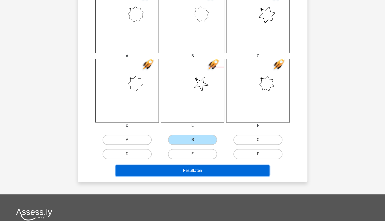
click at [210, 169] on button "Resultaten" at bounding box center [193, 170] width 154 height 11
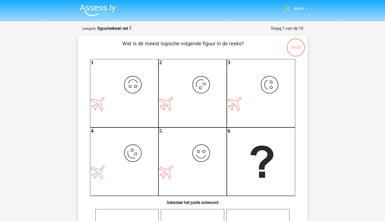
scroll to position [217, 0]
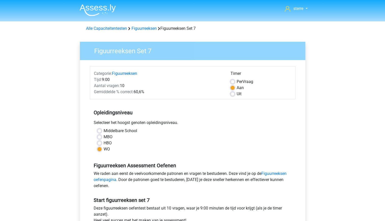
scroll to position [60, 0]
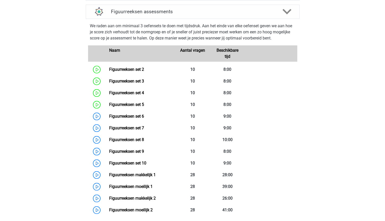
scroll to position [208, 0]
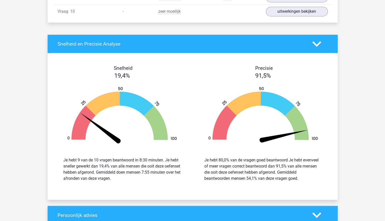
scroll to position [471, 0]
